Goal: Find specific page/section: Find specific page/section

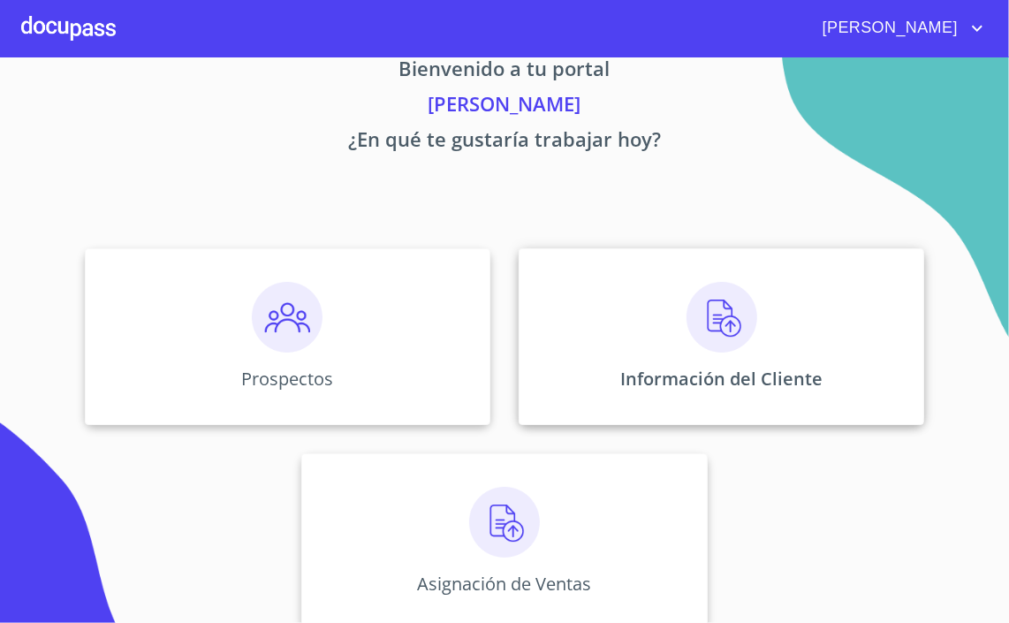
scroll to position [58, 0]
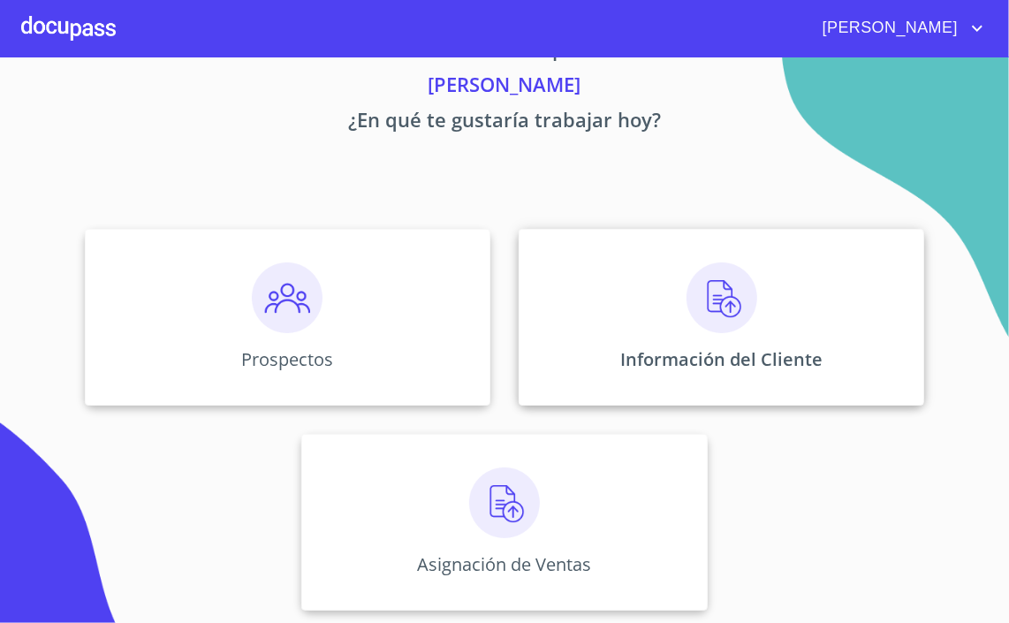
click at [737, 238] on div "Información del Cliente" at bounding box center [720, 317] width 405 height 177
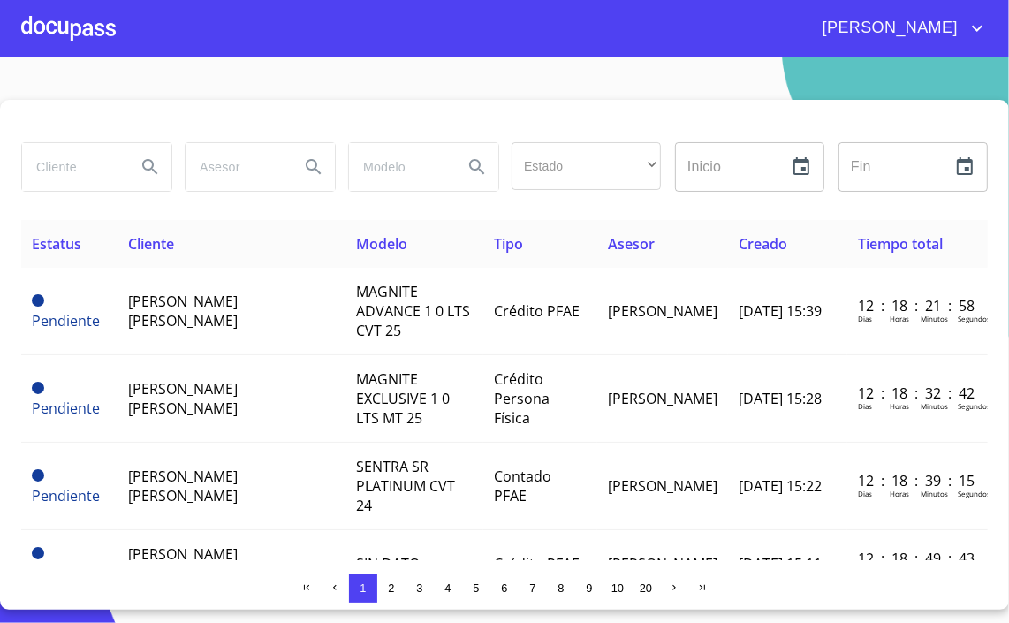
click at [91, 161] on input "search" at bounding box center [72, 167] width 100 height 48
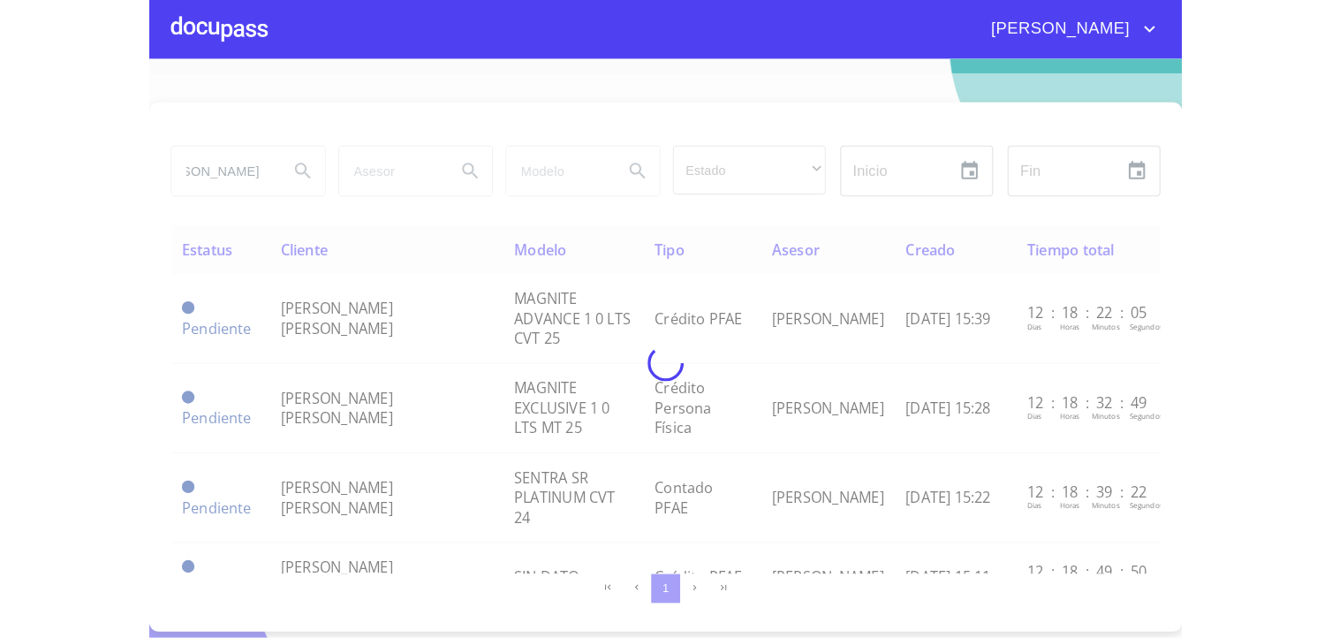
scroll to position [0, 36]
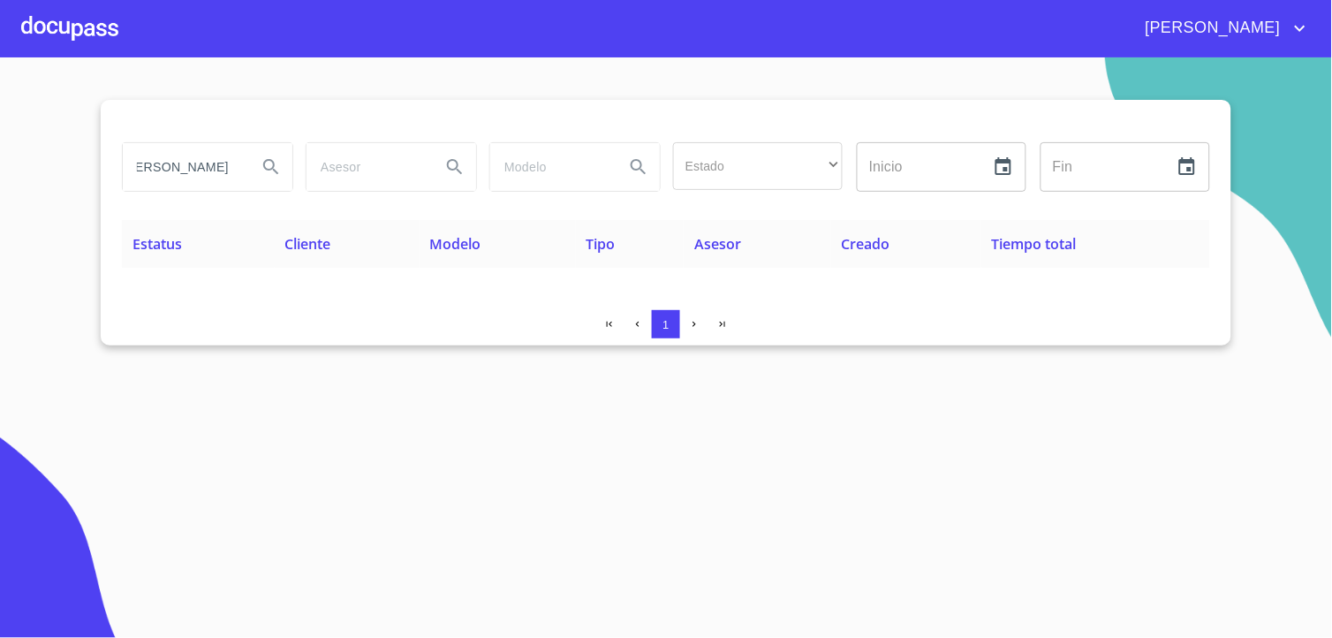
click at [161, 177] on input "[PERSON_NAME]" at bounding box center [183, 167] width 120 height 48
click at [175, 177] on input "[PERSON_NAME]" at bounding box center [183, 167] width 120 height 48
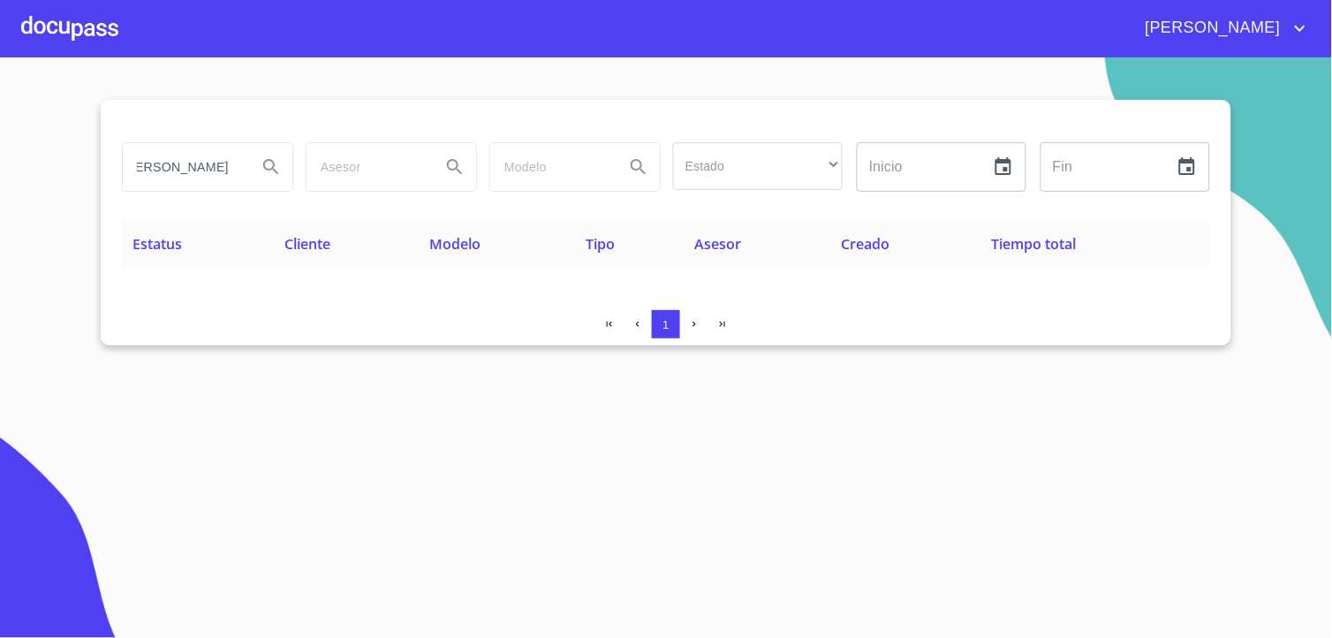
click at [175, 177] on input "[PERSON_NAME]" at bounding box center [183, 167] width 120 height 48
type input "[PERSON_NAME]"
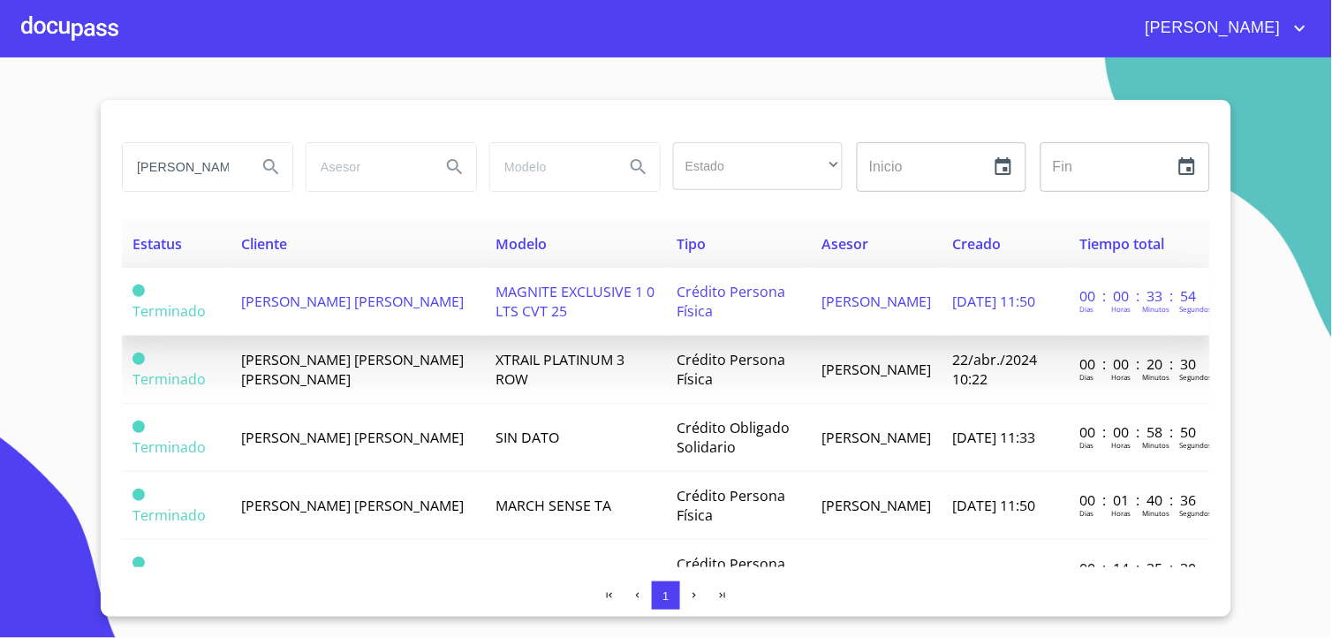
click at [284, 293] on span "[PERSON_NAME] [PERSON_NAME]" at bounding box center [352, 300] width 223 height 19
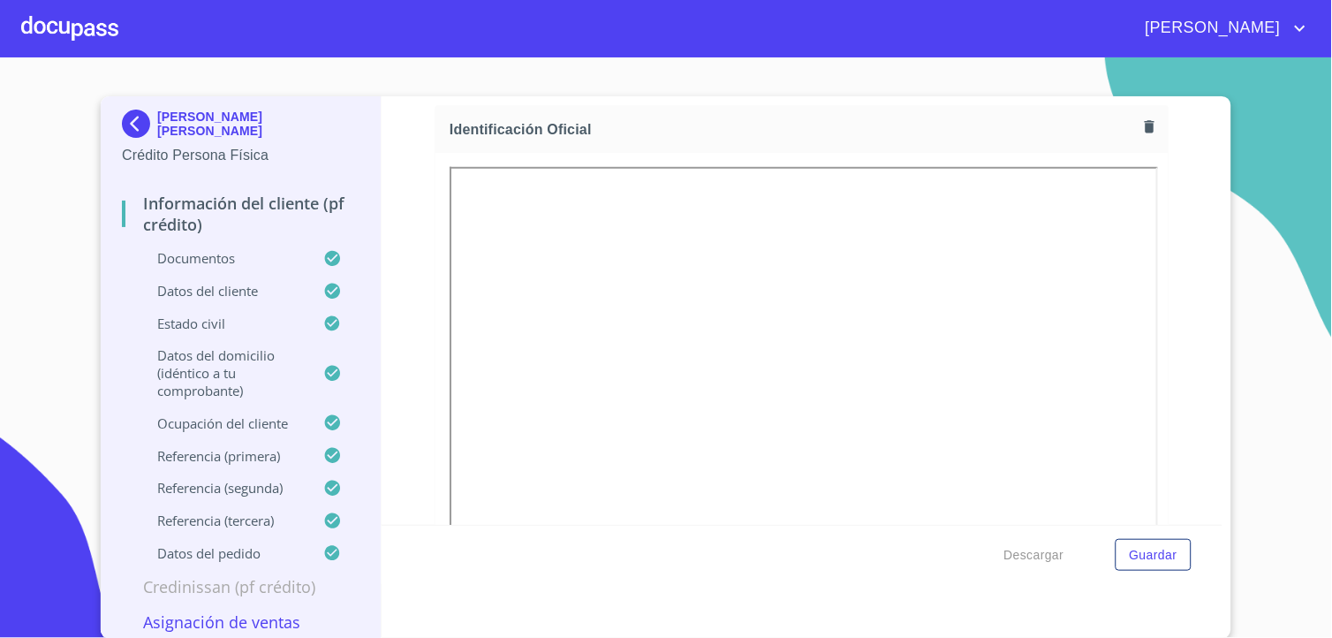
scroll to position [392, 0]
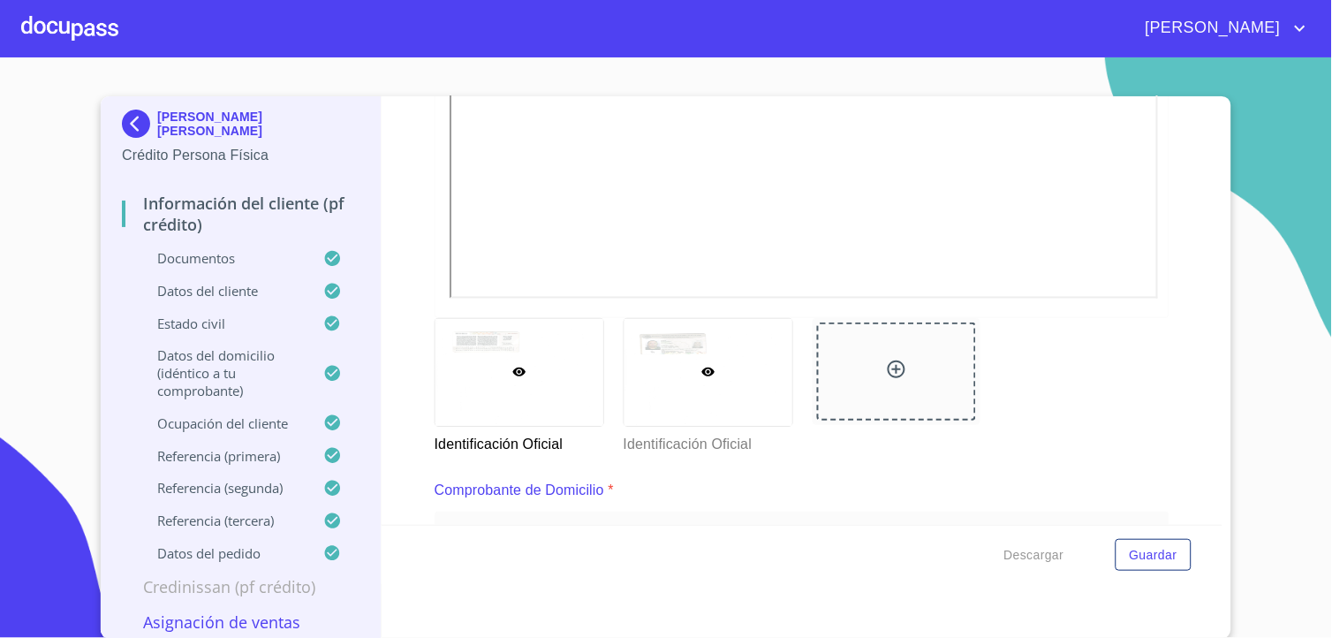
click at [695, 357] on div at bounding box center [708, 372] width 168 height 107
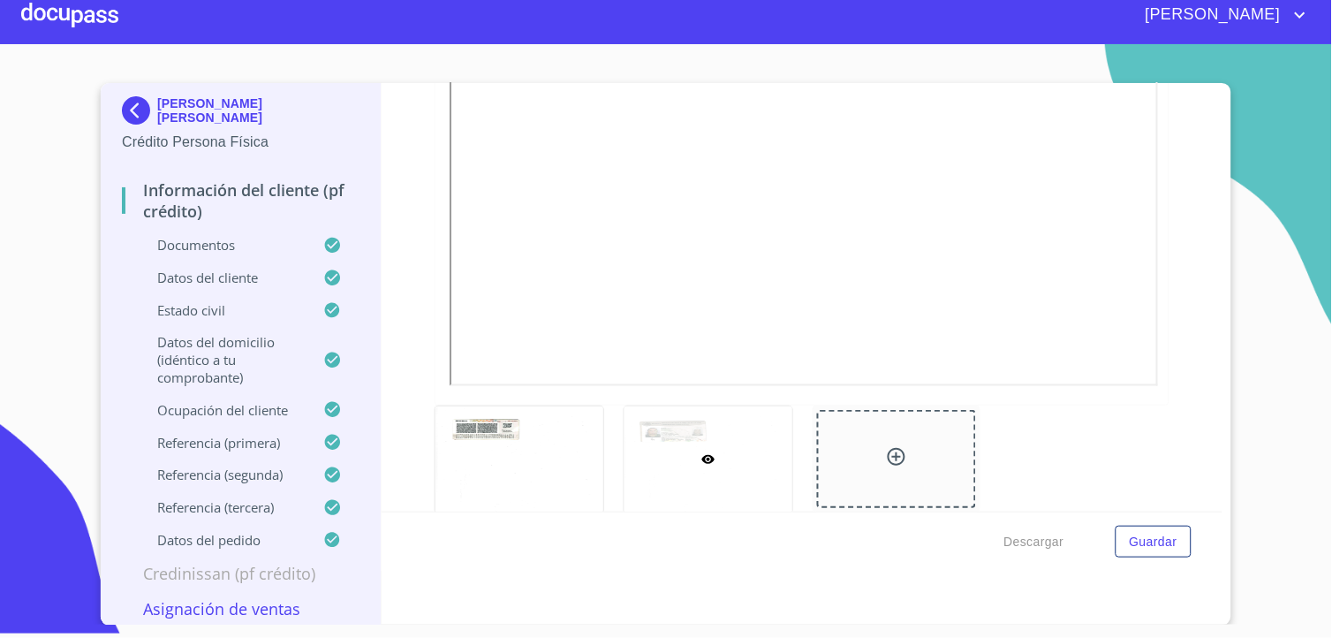
scroll to position [505, 0]
